Goal: Information Seeking & Learning: Compare options

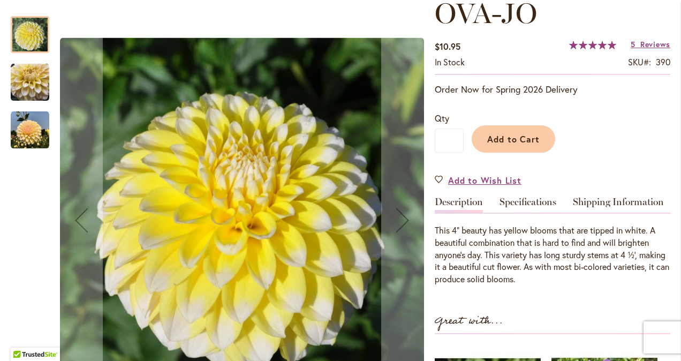
scroll to position [161, 0]
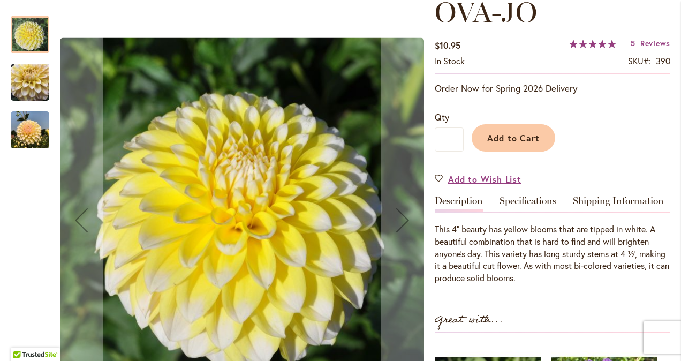
click at [536, 204] on link "Specifications" at bounding box center [528, 204] width 57 height 16
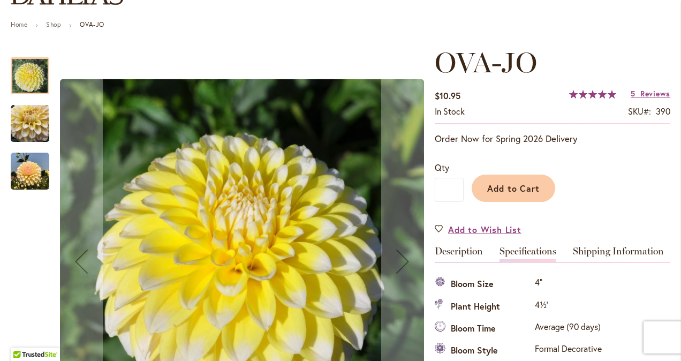
scroll to position [0, 0]
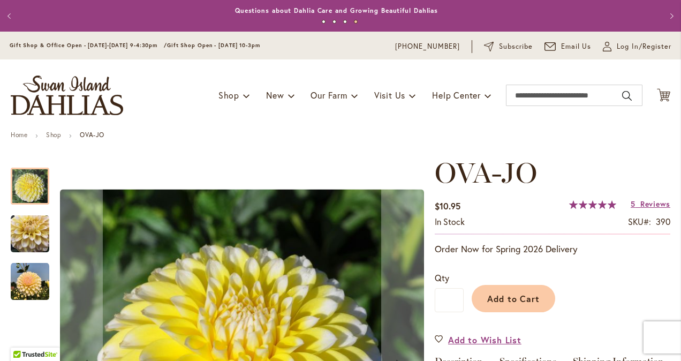
click at [10, 16] on button "Previous" at bounding box center [10, 15] width 21 height 21
